Goal: Feedback & Contribution: Contribute content

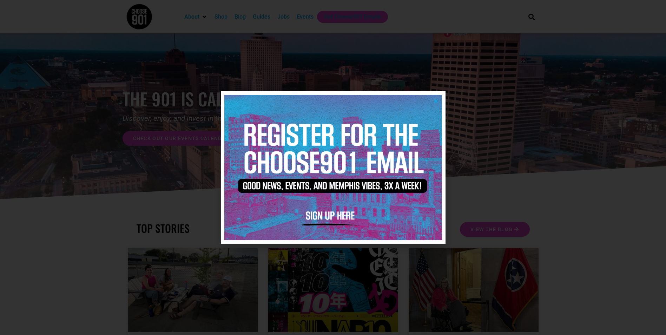
click at [433, 100] on icon "Close" at bounding box center [435, 100] width 5 height 5
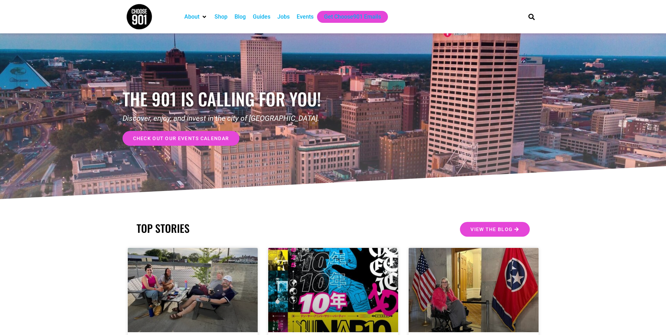
click at [301, 15] on div "Events" at bounding box center [305, 17] width 17 height 8
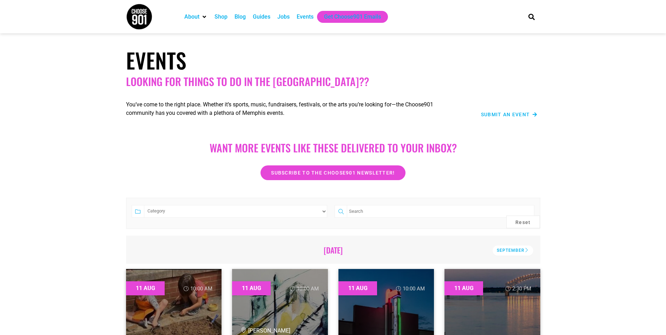
click at [510, 117] on span "Submit an Event" at bounding box center [505, 114] width 49 height 5
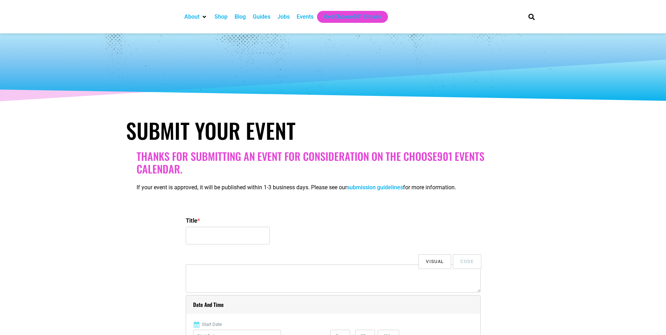
select select
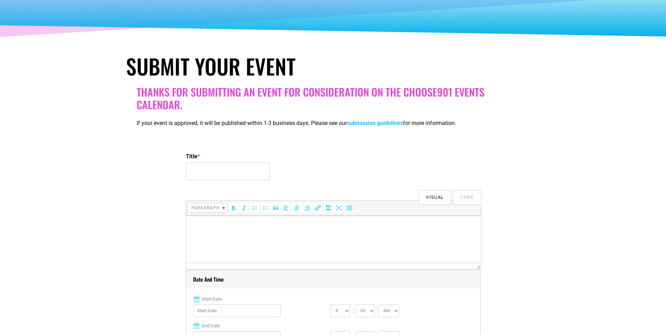
scroll to position [70, 0]
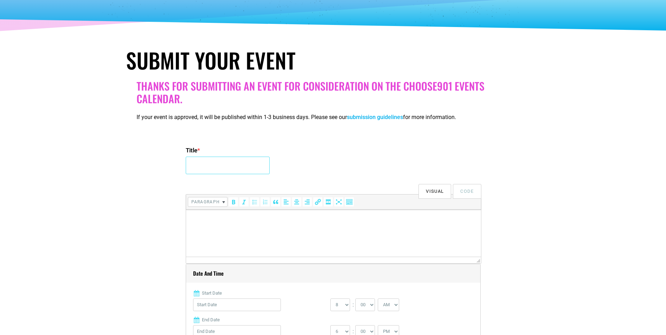
click at [230, 164] on input "Title *" at bounding box center [228, 166] width 84 height 18
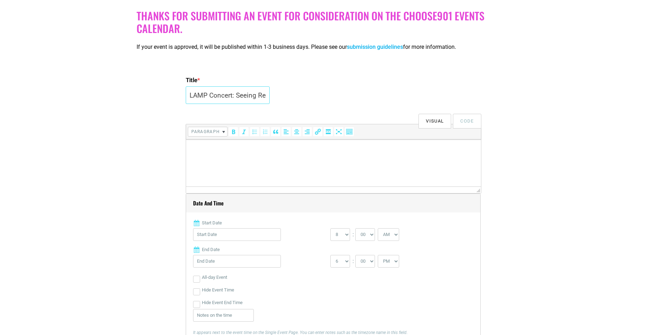
scroll to position [0, 1]
click at [230, 96] on input "LAMP Concert: Seeing Red" at bounding box center [228, 95] width 84 height 18
type input "LAMP Concert in [GEOGRAPHIC_DATA]: Seeing Red"
click at [260, 159] on html at bounding box center [333, 149] width 295 height 20
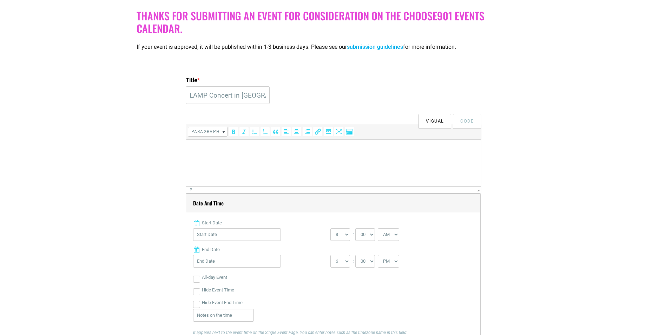
click at [221, 150] on p at bounding box center [333, 149] width 288 height 8
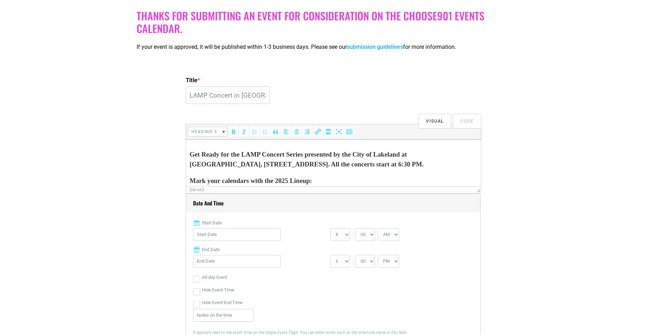
scroll to position [316, 0]
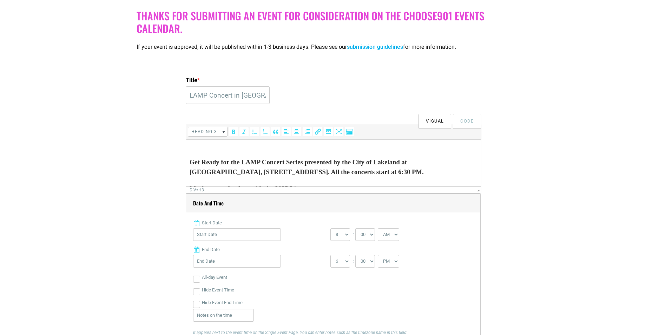
click at [268, 169] on h3 "Get Ready for the LAMP Concert Series presented by the City of Lakeland at [GEO…" at bounding box center [333, 167] width 288 height 20
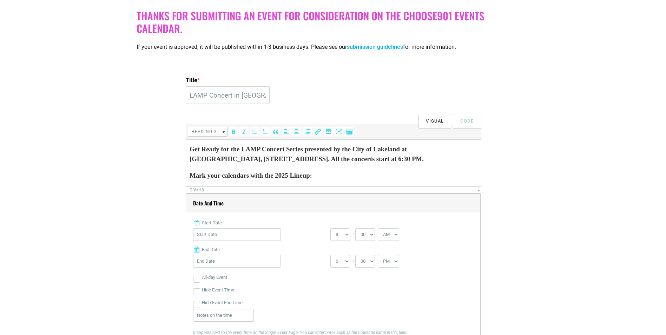
scroll to position [351, 0]
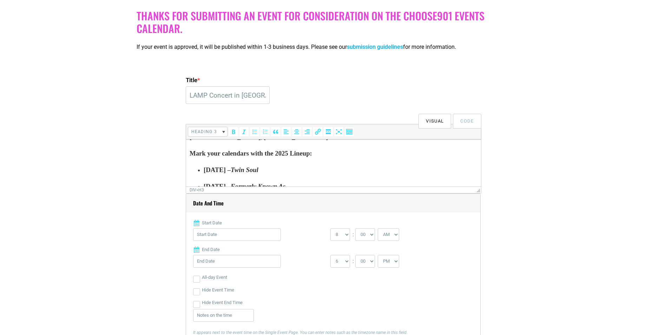
click at [310, 175] on h3 "[DATE] – Twin Soul" at bounding box center [340, 170] width 274 height 10
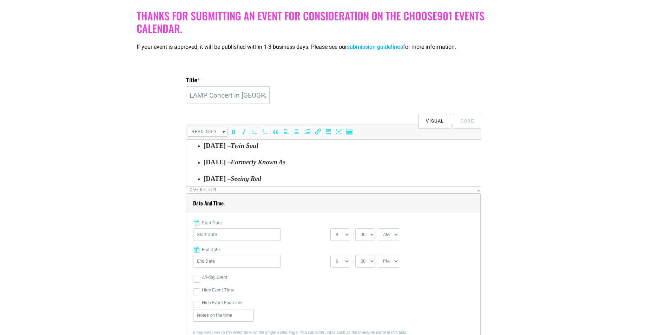
scroll to position [386, 0]
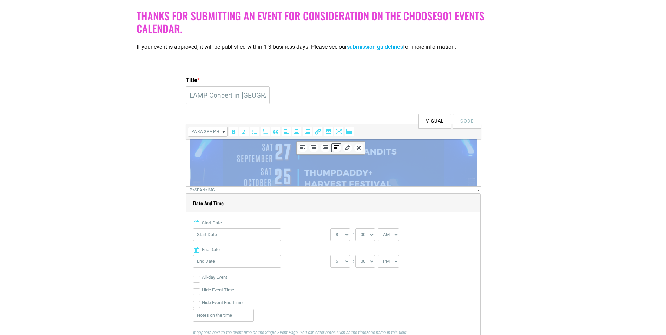
drag, startPoint x: 335, startPoint y: 156, endPoint x: 216, endPoint y: 163, distance: 119.6
click at [216, 163] on body "2025 LAMP Concert Series Get Ready for the LAMP Concert Series presented by the…" at bounding box center [333, 188] width 288 height 498
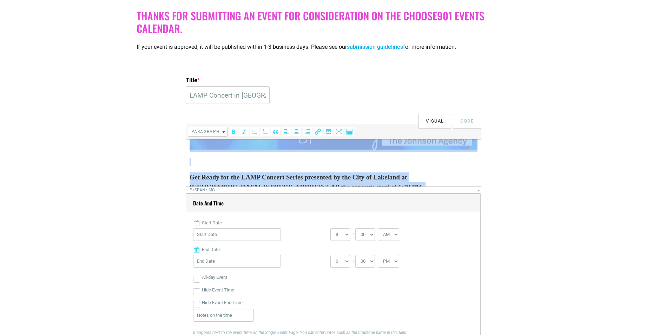
scroll to position [348, 0]
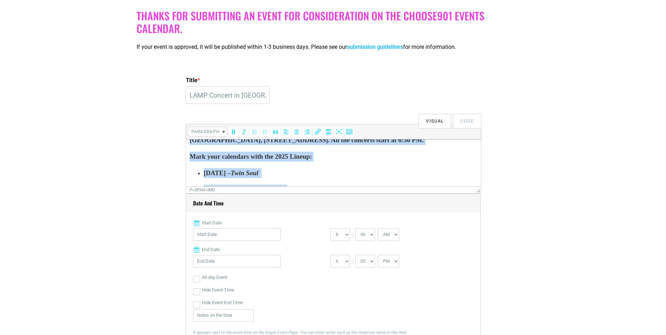
click at [323, 170] on div "Get Ready for the LAMP Concert Series presented by the City of Lakeland at [GEO…" at bounding box center [333, 204] width 288 height 186
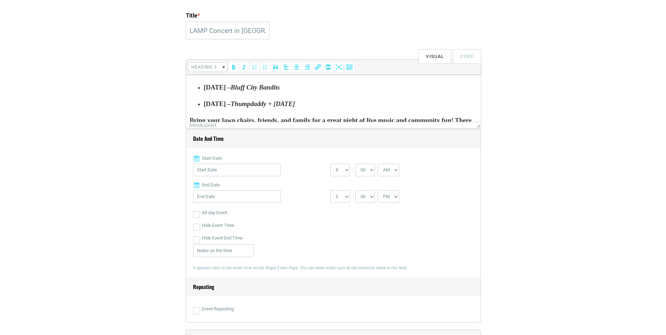
scroll to position [211, 0]
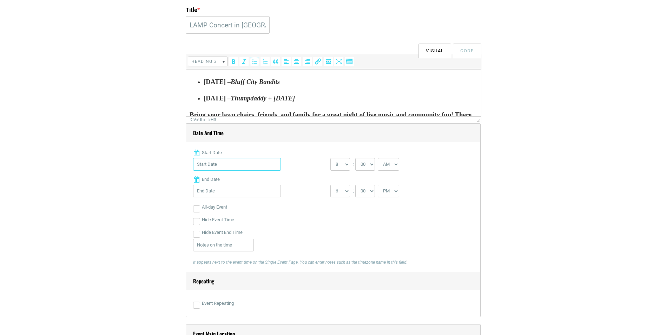
click at [223, 161] on input "Start Date" at bounding box center [237, 164] width 88 height 13
click at [257, 252] on link "23" at bounding box center [257, 257] width 11 height 11
type input "[DATE]"
click at [343, 167] on select "0 1 2 3 4 5 6 7 8 9 10 11 12" at bounding box center [341, 164] width 20 height 13
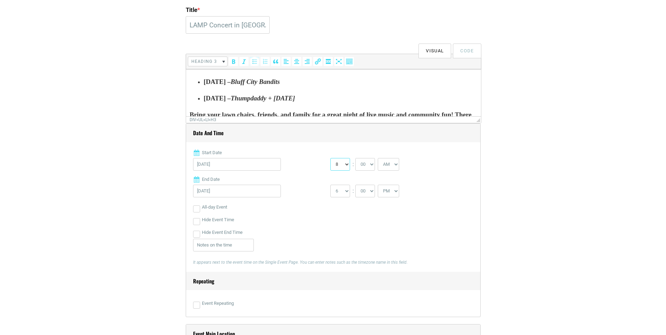
select select "6"
click at [331, 158] on select "0 1 2 3 4 5 6 7 8 9 10 11 12" at bounding box center [341, 164] width 20 height 13
click at [370, 166] on select "00 05 10 15 20 25 30 35 40 45 50 55" at bounding box center [365, 164] width 20 height 13
select select "30"
click at [356, 158] on select "00 05 10 15 20 25 30 35 40 45 50 55" at bounding box center [365, 164] width 20 height 13
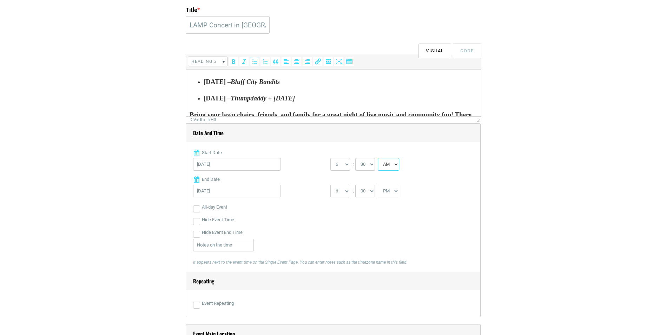
click at [396, 168] on select "AM PM" at bounding box center [388, 164] width 21 height 13
select select "PM"
click at [379, 158] on select "AM PM" at bounding box center [388, 164] width 21 height 13
click at [347, 192] on select "1 2 3 4 5 6 7 8 9 10 11 12" at bounding box center [341, 191] width 20 height 13
select select "9"
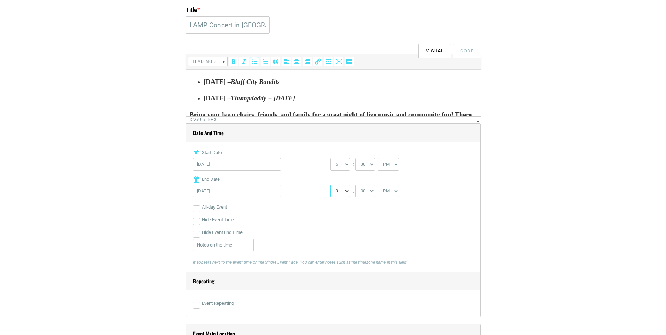
click at [331, 185] on select "1 2 3 4 5 6 7 8 9 10 11 12" at bounding box center [341, 191] width 20 height 13
click at [371, 194] on select "00 05 10 15 20 25 30 35 40 45 50 55" at bounding box center [365, 191] width 20 height 13
select select "30"
click at [356, 185] on select "00 05 10 15 20 25 30 35 40 45 50 55" at bounding box center [365, 191] width 20 height 13
click at [378, 227] on div "Hide Event End Time" at bounding box center [333, 232] width 280 height 13
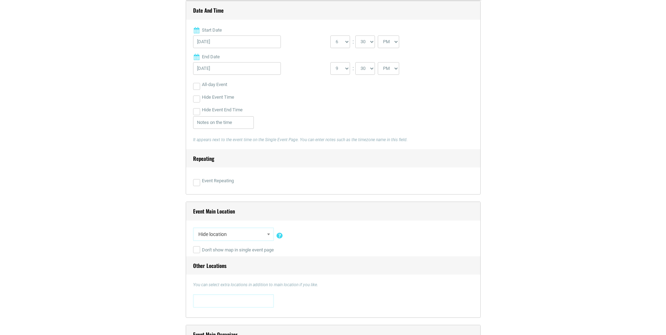
scroll to position [351, 0]
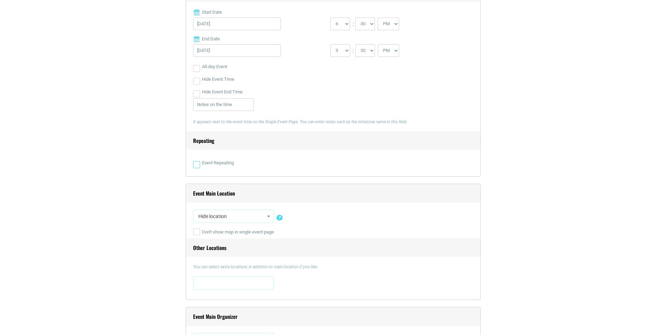
click at [194, 165] on input "Event Repeating" at bounding box center [196, 164] width 7 height 7
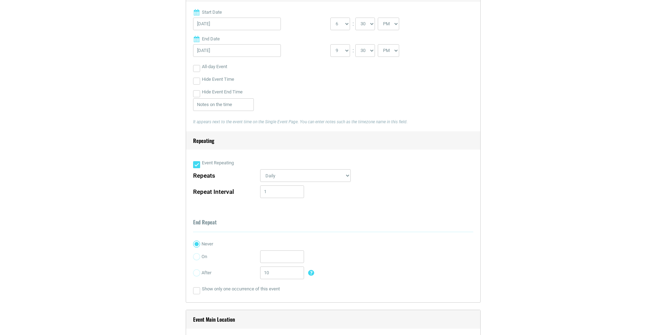
click at [195, 165] on input "Event Repeating" at bounding box center [196, 164] width 7 height 7
checkbox input "false"
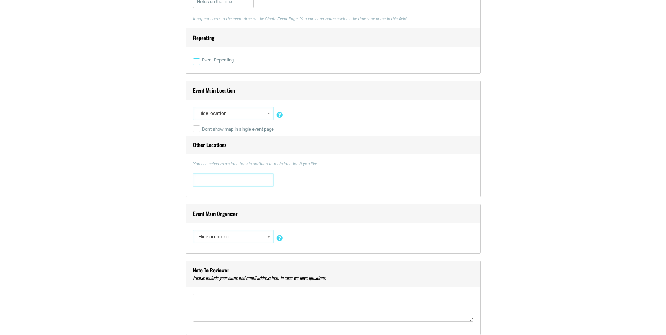
scroll to position [457, 0]
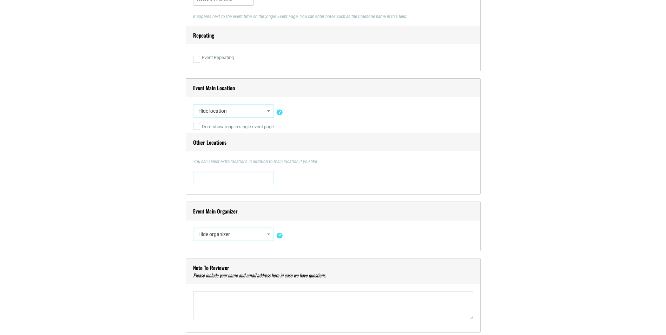
click at [253, 111] on span "Hide location" at bounding box center [234, 111] width 76 height 13
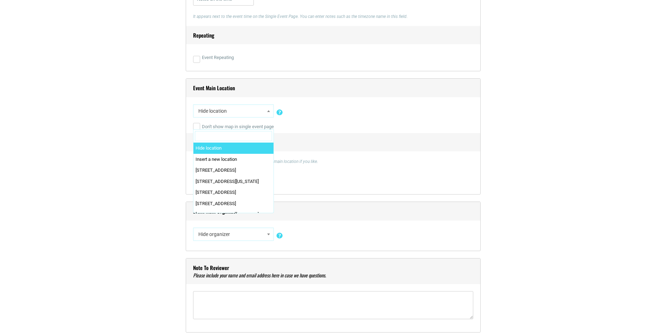
click at [218, 136] on input "Search" at bounding box center [233, 136] width 77 height 11
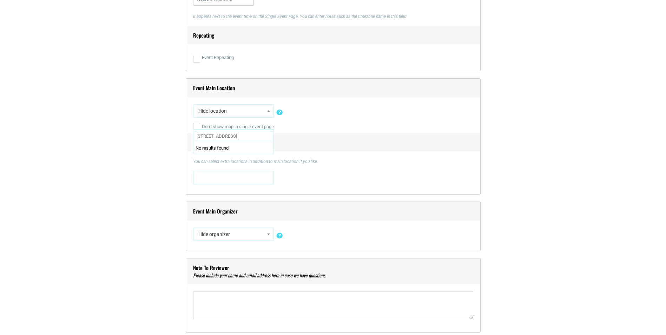
scroll to position [0, 1]
type input "[STREET_ADDRESS]"
click at [348, 129] on div "Don't show map in single event page" at bounding box center [333, 126] width 280 height 13
click at [260, 115] on span "Hide location" at bounding box center [234, 111] width 76 height 13
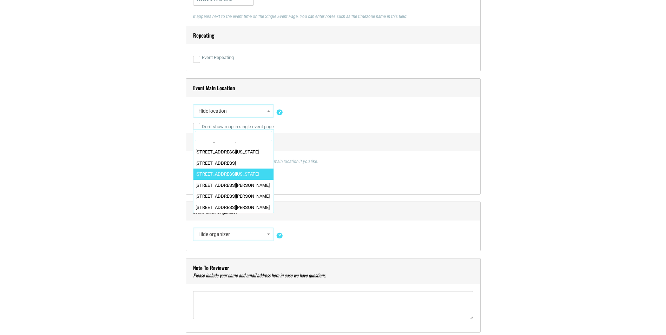
scroll to position [0, 0]
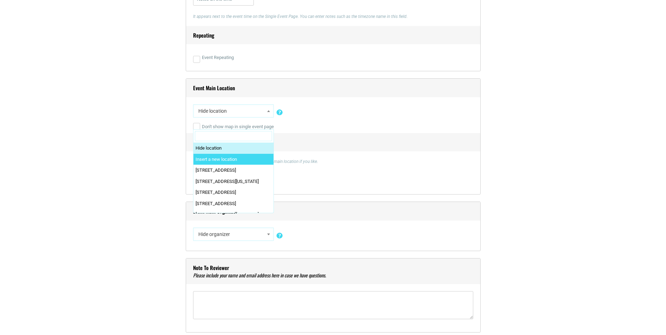
select select "0"
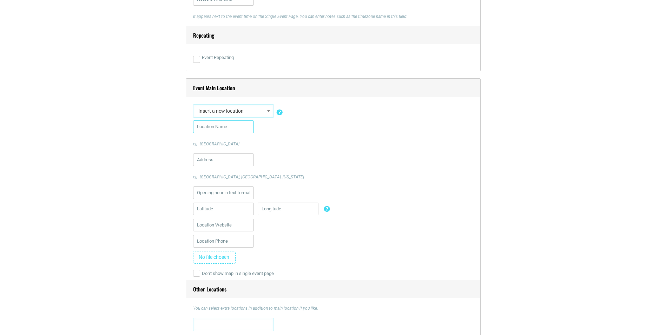
click at [222, 126] on input "text" at bounding box center [223, 126] width 61 height 13
type input "IH Managerial Park"
click at [213, 162] on input "text" at bounding box center [223, 160] width 61 height 13
type input "[STREET_ADDRESS]"
type input "[EMAIL_ADDRESS][DOMAIN_NAME]"
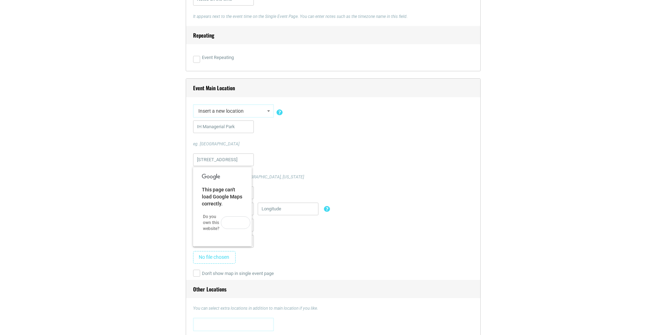
type input "[DATE] Flyer"
click at [283, 145] on p "eg. [GEOGRAPHIC_DATA]" at bounding box center [333, 144] width 280 height 6
click at [278, 175] on p "eg. [GEOGRAPHIC_DATA], [GEOGRAPHIC_DATA], [US_STATE]" at bounding box center [333, 177] width 280 height 6
click at [227, 160] on input "[STREET_ADDRESS]" at bounding box center [223, 160] width 61 height 13
click at [237, 158] on input "[STREET_ADDRESS]" at bounding box center [223, 160] width 61 height 13
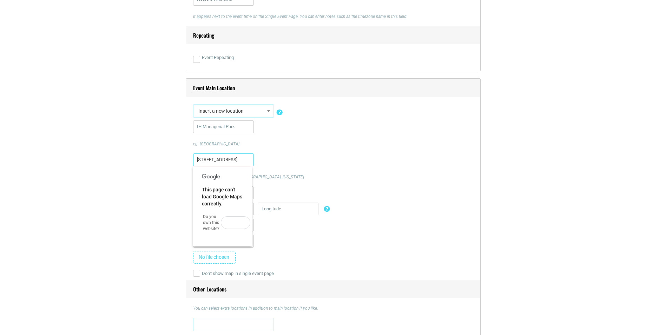
type input "[STREET_ADDRESS]"
type input "9018334549"
click at [236, 157] on input "[STREET_ADDRESS]" at bounding box center [223, 160] width 61 height 13
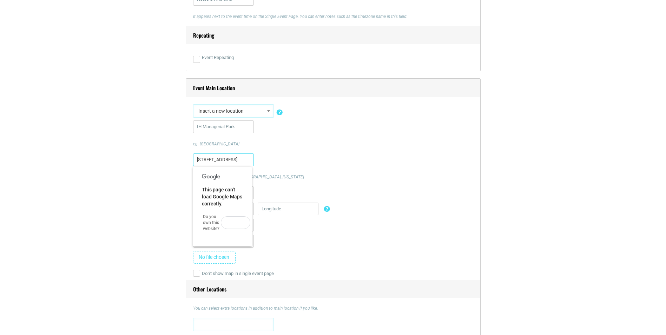
click at [250, 158] on input "[STREET_ADDRESS]" at bounding box center [223, 160] width 61 height 13
click at [290, 180] on p "eg. [GEOGRAPHIC_DATA], [GEOGRAPHIC_DATA], [US_STATE]" at bounding box center [333, 177] width 280 height 6
click at [291, 177] on p "eg. [GEOGRAPHIC_DATA], [GEOGRAPHIC_DATA], [US_STATE]" at bounding box center [333, 177] width 280 height 6
drag, startPoint x: 291, startPoint y: 177, endPoint x: 277, endPoint y: 170, distance: 14.8
click at [291, 176] on p "eg. [GEOGRAPHIC_DATA], [GEOGRAPHIC_DATA], [US_STATE]" at bounding box center [333, 177] width 280 height 6
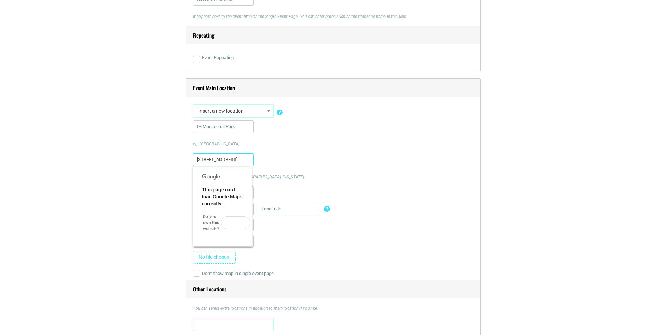
click at [235, 159] on input "[STREET_ADDRESS]" at bounding box center [223, 160] width 61 height 13
click at [236, 159] on input "[STREET_ADDRESS]" at bounding box center [223, 160] width 61 height 13
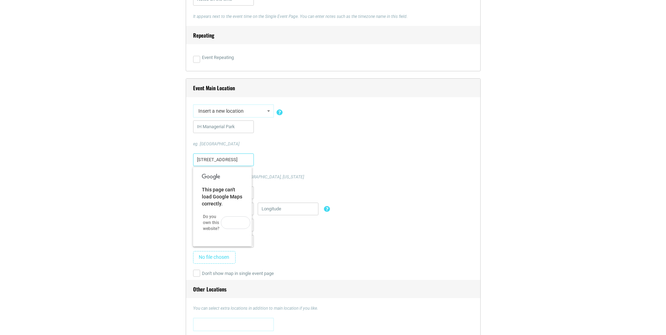
drag, startPoint x: 236, startPoint y: 159, endPoint x: 274, endPoint y: 159, distance: 37.9
click at [274, 159] on div "[STREET_ADDRESS]. [GEOGRAPHIC_DATA], [GEOGRAPHIC_DATA], [US_STATE]" at bounding box center [333, 167] width 280 height 27
click at [240, 160] on input "[STREET_ADDRESS]" at bounding box center [223, 160] width 61 height 13
click at [253, 159] on div "[STREET_ADDRESS]. [GEOGRAPHIC_DATA], [GEOGRAPHIC_DATA], [US_STATE]" at bounding box center [333, 167] width 280 height 27
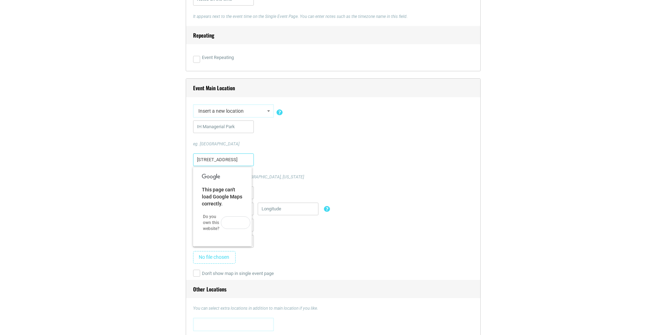
scroll to position [0, 26]
drag, startPoint x: 246, startPoint y: 159, endPoint x: 293, endPoint y: 162, distance: 46.8
click at [293, 162] on div "[STREET_ADDRESS]. [GEOGRAPHIC_DATA], [GEOGRAPHIC_DATA], [US_STATE]" at bounding box center [333, 167] width 280 height 27
type input "4"
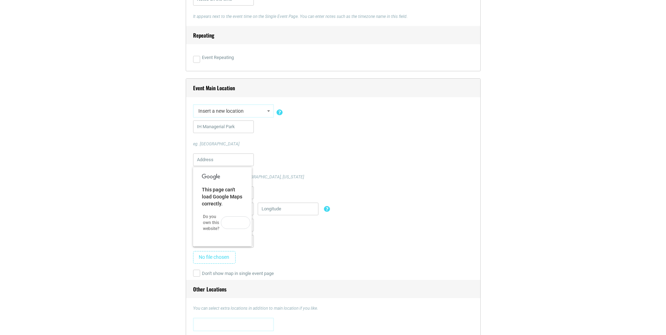
click at [293, 162] on div "eg. [GEOGRAPHIC_DATA], [GEOGRAPHIC_DATA], [US_STATE]" at bounding box center [333, 167] width 280 height 27
click at [331, 195] on div at bounding box center [333, 195] width 280 height 16
click at [272, 268] on label "Don't show map in single event page" at bounding box center [233, 273] width 81 height 13
click at [200, 270] on input "Don't show map in single event page" at bounding box center [196, 273] width 7 height 7
checkbox input "true"
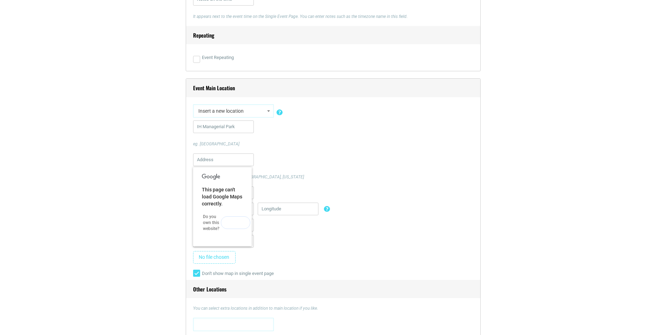
click at [234, 224] on button "OK" at bounding box center [236, 222] width 30 height 13
click at [210, 160] on input "text" at bounding box center [223, 160] width 61 height 13
type input "[STREET_ADDRESS]"
click at [296, 170] on div "[STREET_ADDRESS]. [GEOGRAPHIC_DATA], [GEOGRAPHIC_DATA], [US_STATE]" at bounding box center [333, 167] width 280 height 27
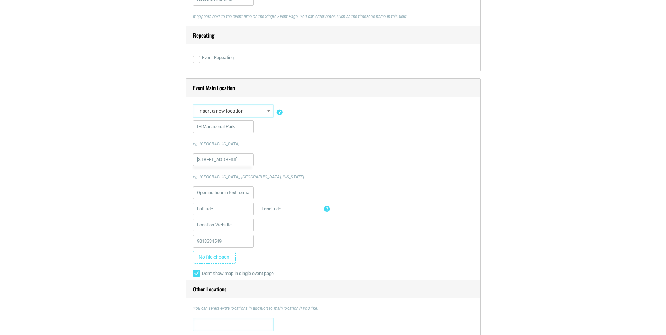
scroll to position [0, 0]
drag, startPoint x: 217, startPoint y: 244, endPoint x: 141, endPoint y: 243, distance: 76.9
type input "9016337003"
click at [374, 253] on div "Remove image" at bounding box center [333, 259] width 280 height 16
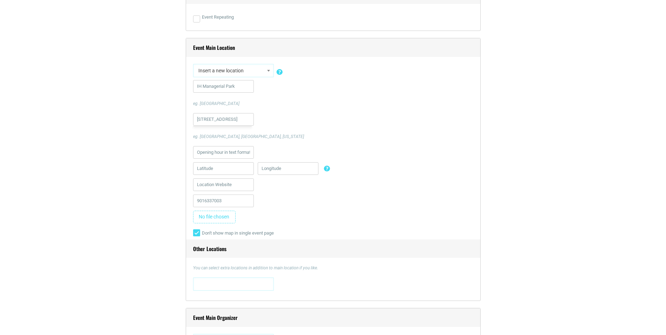
scroll to position [492, 0]
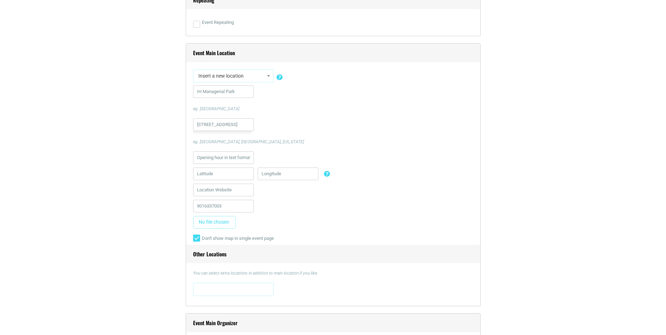
click at [266, 76] on span at bounding box center [268, 75] width 7 height 9
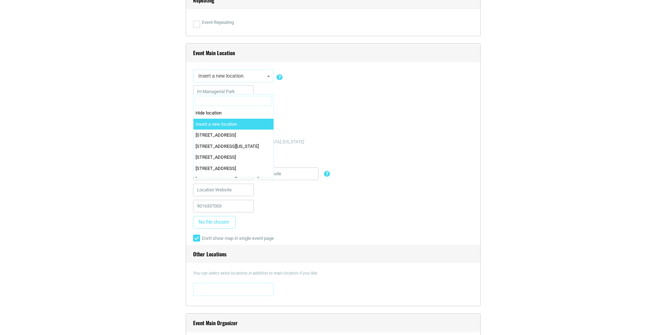
click at [335, 90] on div "IH Managerial Park eg. [GEOGRAPHIC_DATA]" at bounding box center [333, 98] width 280 height 27
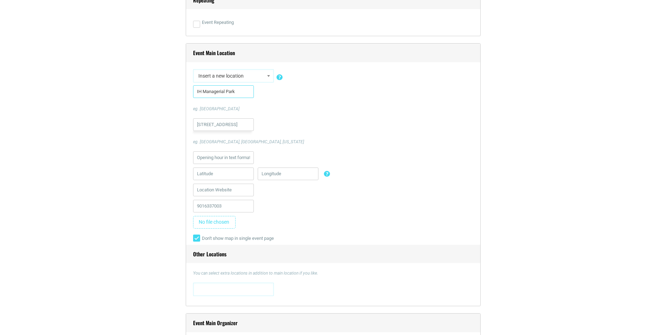
click at [236, 93] on input "IH Managerial Park" at bounding box center [223, 91] width 61 height 13
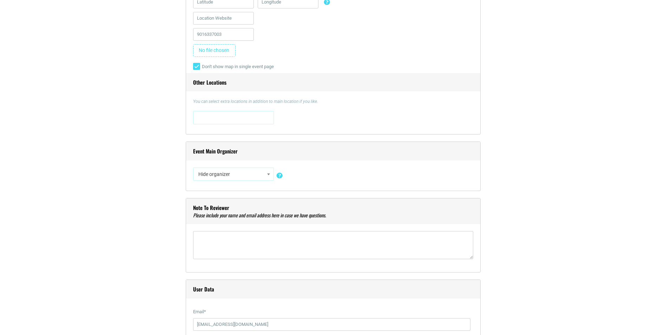
scroll to position [667, 0]
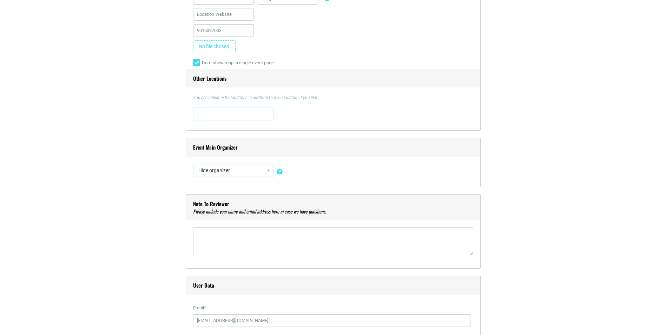
click at [244, 169] on span "Hide organizer" at bounding box center [234, 170] width 76 height 13
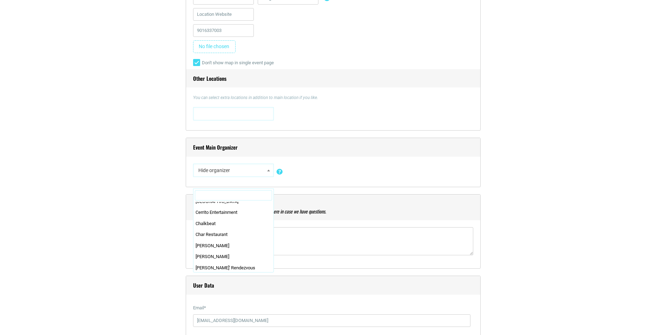
scroll to position [0, 0]
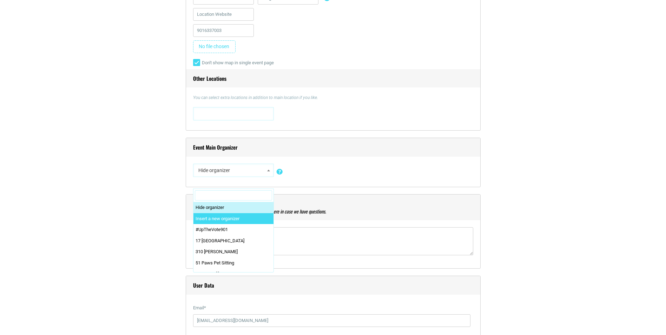
select select "0"
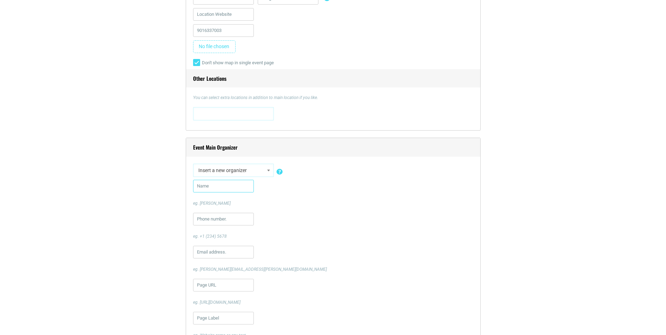
click at [217, 187] on input "text" at bounding box center [223, 186] width 61 height 13
type input "City of Lakeland Parks and Rec"
click at [207, 222] on input "text" at bounding box center [223, 219] width 61 height 13
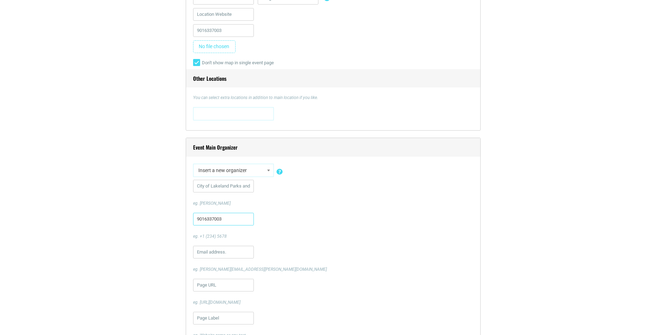
type input "9016337003"
click at [309, 206] on p "eg. [PERSON_NAME]" at bounding box center [333, 203] width 280 height 6
click at [201, 251] on input "text" at bounding box center [223, 252] width 61 height 13
type input "[EMAIL_ADDRESS][DOMAIN_NAME]"
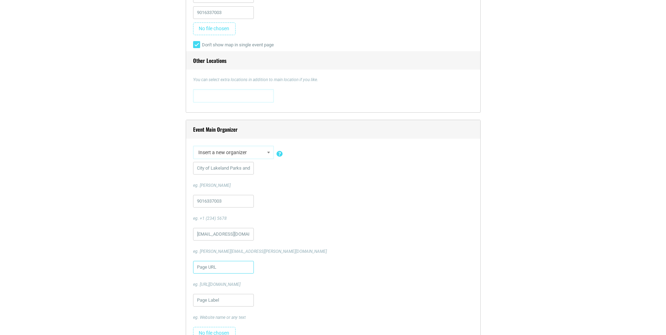
scroll to position [703, 0]
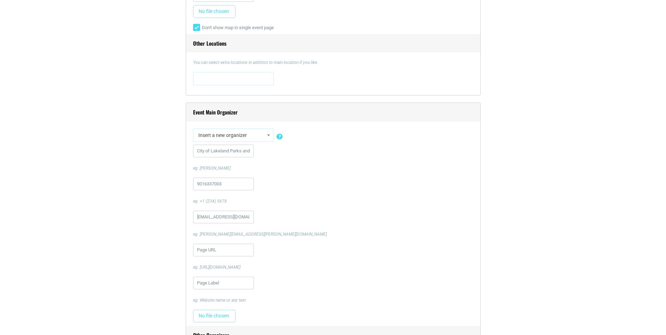
click at [237, 167] on p "eg. [PERSON_NAME]" at bounding box center [333, 168] width 280 height 6
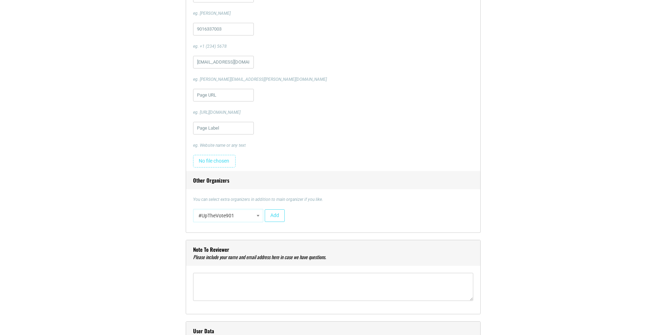
scroll to position [843, 0]
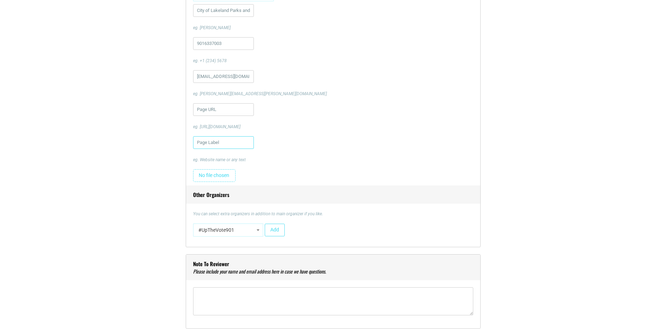
click at [201, 143] on input "text" at bounding box center [223, 142] width 61 height 13
click at [207, 109] on input "url" at bounding box center [223, 109] width 61 height 13
paste input "[URL][DOMAIN_NAME]"
type input "[URL][DOMAIN_NAME]"
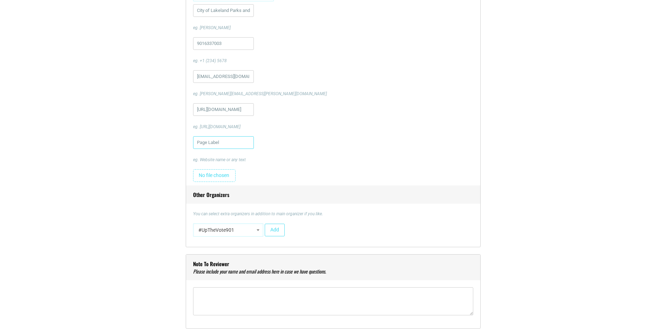
click at [207, 144] on input "text" at bounding box center [223, 142] width 61 height 13
type input "f"
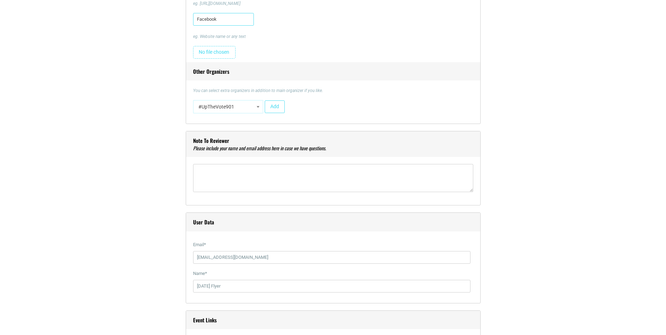
scroll to position [984, 0]
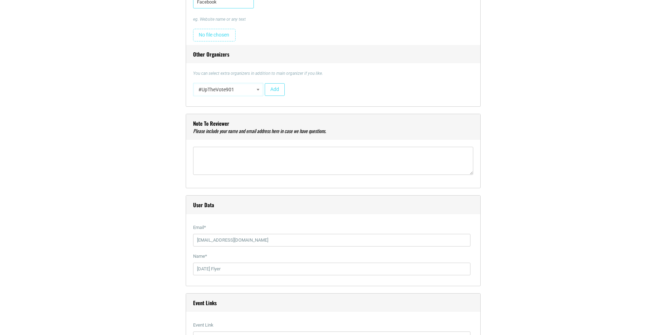
type input "Facebook"
click at [252, 93] on span "#UpTheVote901" at bounding box center [228, 89] width 65 height 13
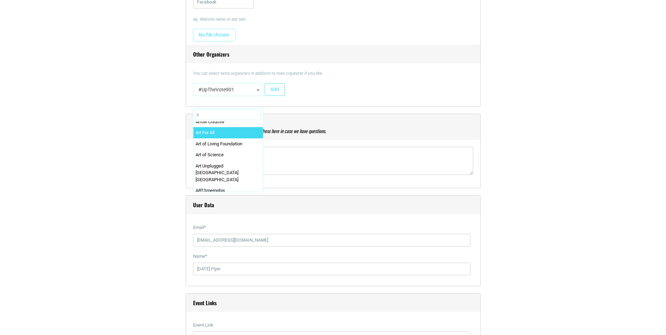
scroll to position [0, 0]
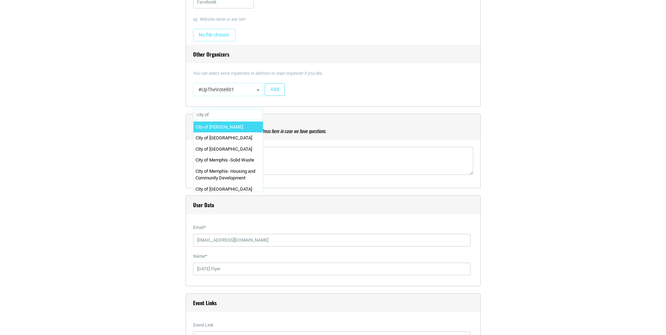
type input "city of"
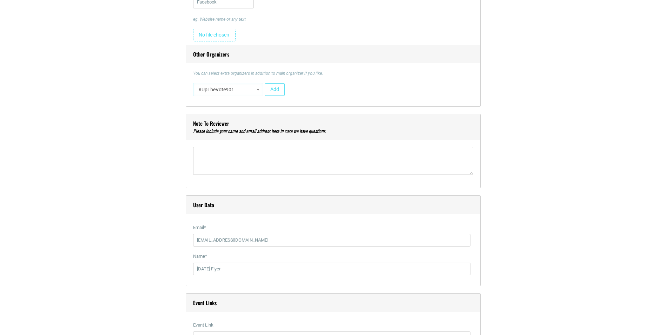
click at [505, 122] on div "Title * LAMP Concert in [GEOGRAPHIC_DATA]: Seeing Red Visual Code b i link b-qu…" at bounding box center [333, 59] width 415 height 1684
click at [258, 91] on b at bounding box center [258, 90] width 3 height 2
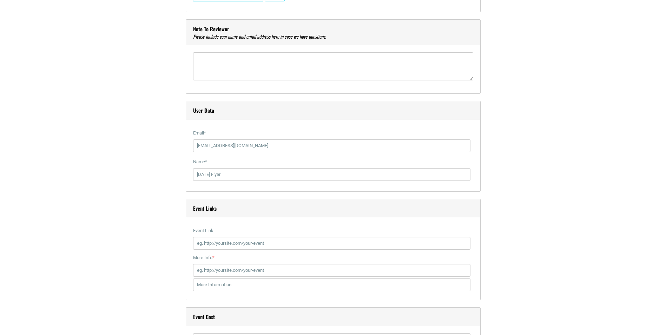
scroll to position [1124, 0]
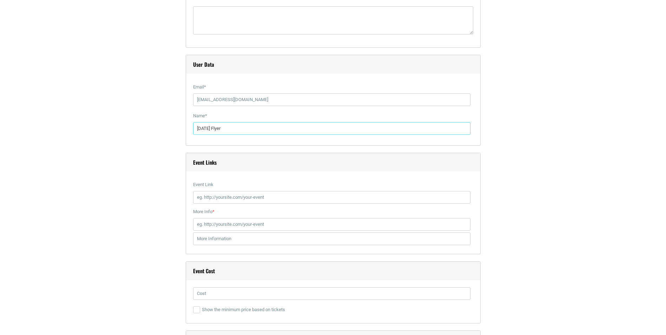
drag, startPoint x: 246, startPoint y: 129, endPoint x: 179, endPoint y: 129, distance: 67.4
click at [226, 129] on input "Special Events Coordinator" at bounding box center [332, 128] width 278 height 13
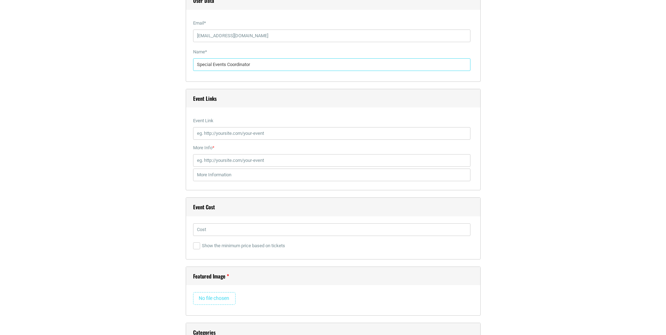
scroll to position [1194, 0]
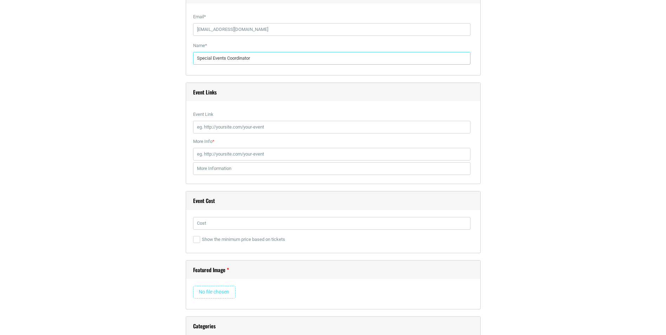
type input "Special Events Coordinator"
click at [208, 227] on input "text" at bounding box center [332, 223] width 278 height 13
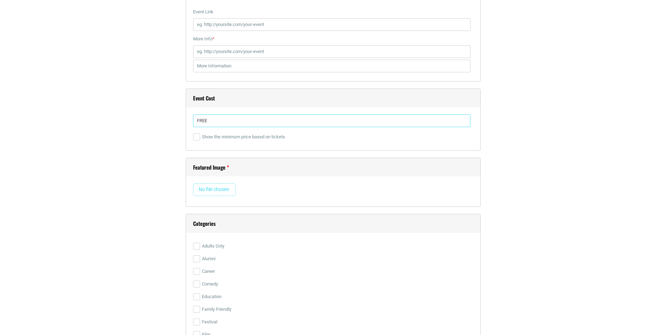
scroll to position [1335, 0]
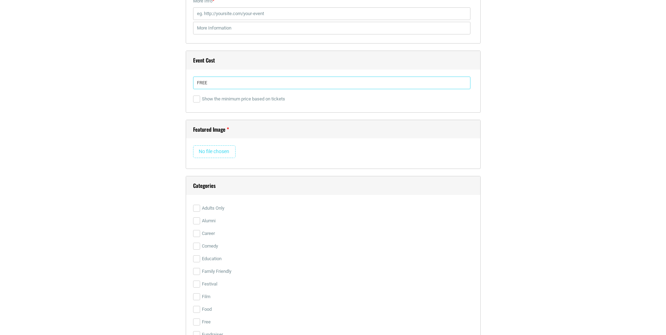
type input "FREE"
click at [222, 152] on input "file" at bounding box center [214, 151] width 43 height 13
type input "C:\fakepath\LAMP Concert Series 2025 (Facebook Event).png"
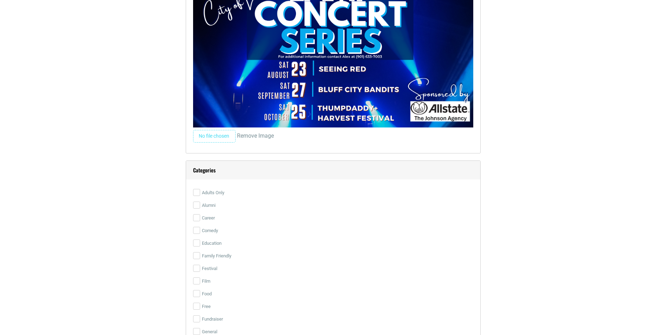
scroll to position [1670, 0]
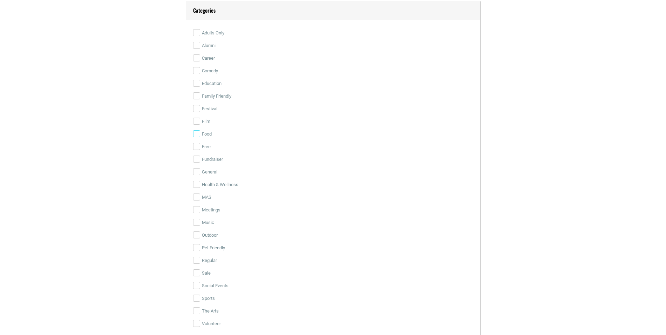
click at [196, 134] on input "Food" at bounding box center [196, 133] width 7 height 7
checkbox input "true"
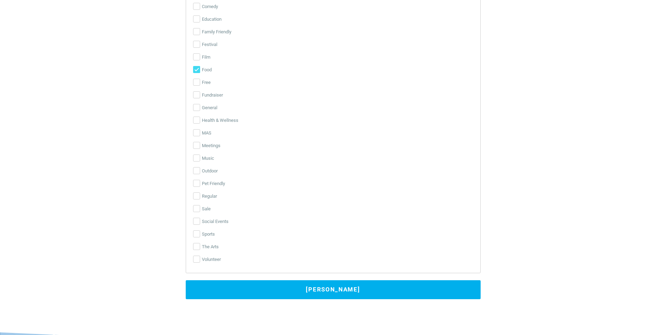
scroll to position [1741, 0]
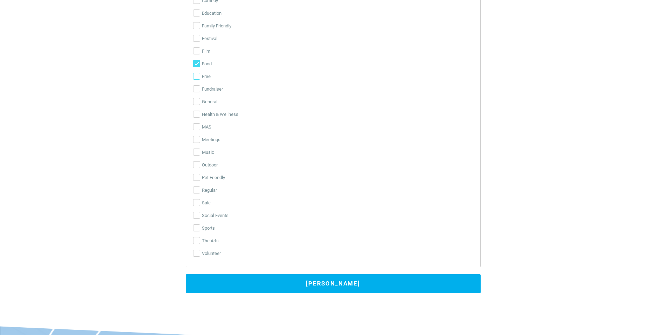
click at [196, 78] on input "Free" at bounding box center [196, 76] width 7 height 7
checkbox input "true"
click at [197, 255] on input "Volunteer" at bounding box center [196, 253] width 7 height 7
checkbox input "true"
click at [362, 286] on button "[PERSON_NAME]" at bounding box center [333, 283] width 295 height 19
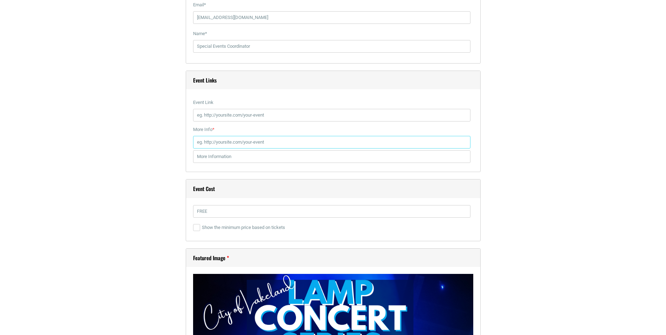
scroll to position [1182, 0]
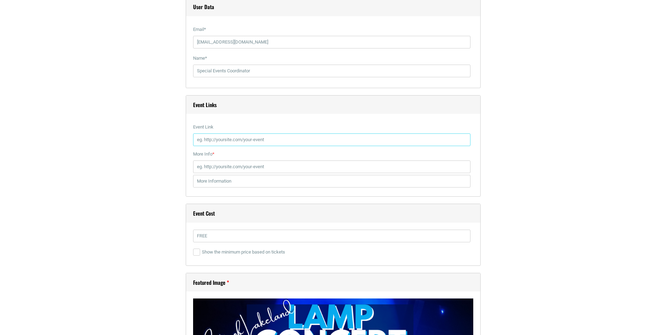
click at [217, 138] on input "Event Link" at bounding box center [332, 139] width 278 height 13
paste input "[URL][DOMAIN_NAME]"
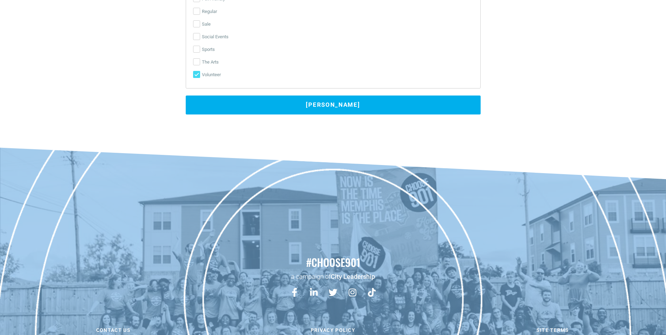
type input "[URL][DOMAIN_NAME]"
click at [357, 100] on button "[PERSON_NAME]" at bounding box center [333, 105] width 295 height 19
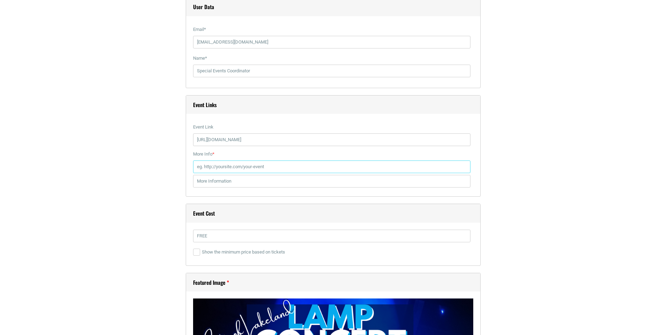
click at [210, 168] on input "More Info *" at bounding box center [332, 167] width 278 height 13
type input "f"
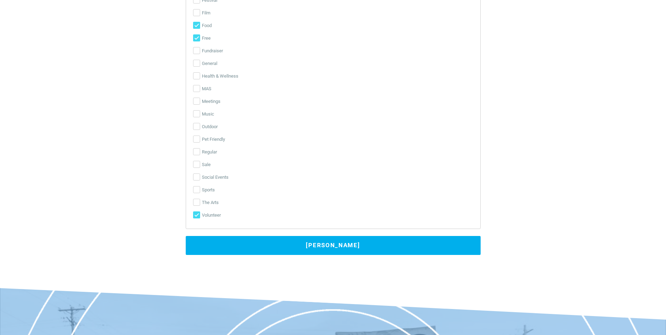
type input "Facebook"
click at [340, 245] on button "[PERSON_NAME]" at bounding box center [333, 245] width 295 height 19
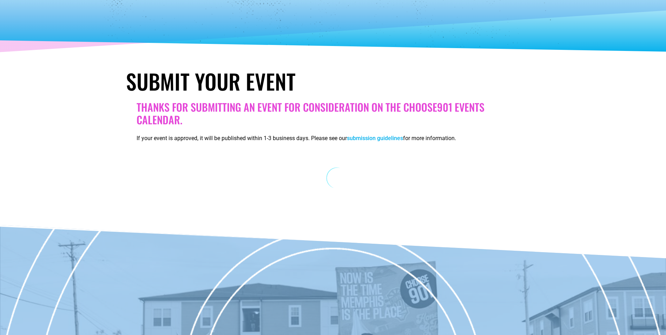
scroll to position [0, 0]
